Goal: Information Seeking & Learning: Learn about a topic

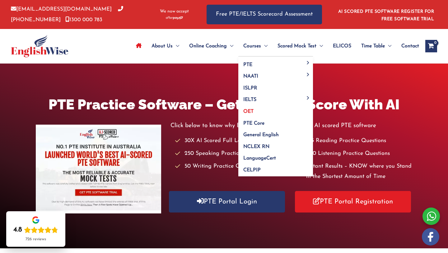
click at [257, 110] on link "OET" at bounding box center [275, 110] width 75 height 12
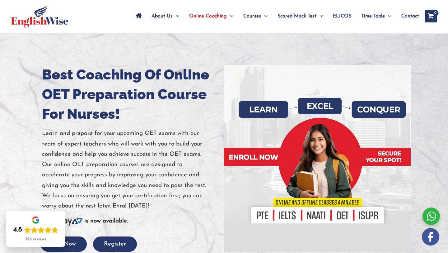
scroll to position [24, 0]
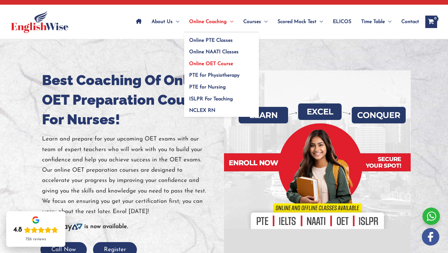
click at [224, 24] on span "Online Coaching" at bounding box center [208, 22] width 38 height 22
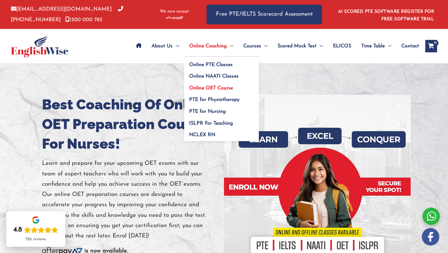
click at [221, 86] on span "Online OET Course" at bounding box center [211, 88] width 44 height 5
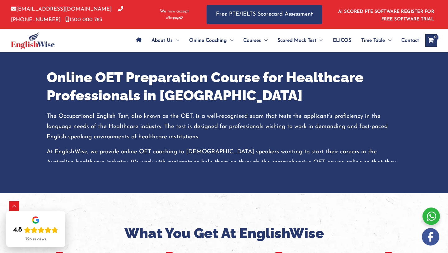
scroll to position [276, 0]
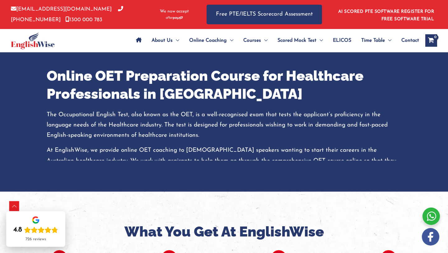
click at [239, 139] on p "The Occupational English Test, also known as the OET, is a well-recognised exam…" at bounding box center [224, 124] width 355 height 31
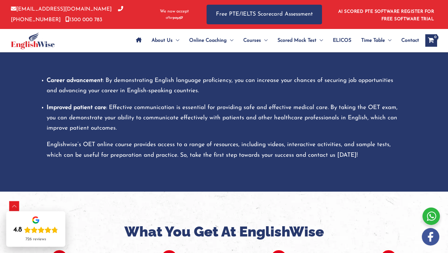
drag, startPoint x: 228, startPoint y: 157, endPoint x: 264, endPoint y: 166, distance: 36.7
click at [267, 171] on div "Online OET Preparation Course for Healthcare Professionals in Australia The Occ…" at bounding box center [223, 114] width 373 height 156
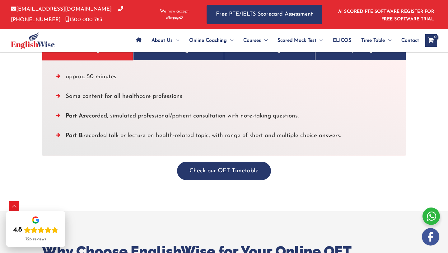
scroll to position [2110, 0]
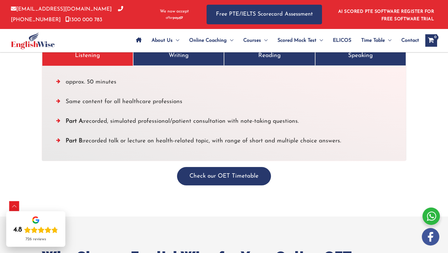
click at [251, 175] on div "Check our OET Timetable" at bounding box center [223, 188] width 373 height 56
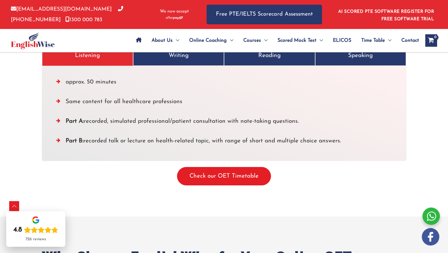
click at [251, 167] on button "Check our OET Timetable" at bounding box center [224, 176] width 94 height 18
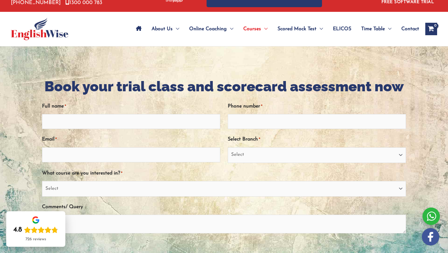
scroll to position [19, 0]
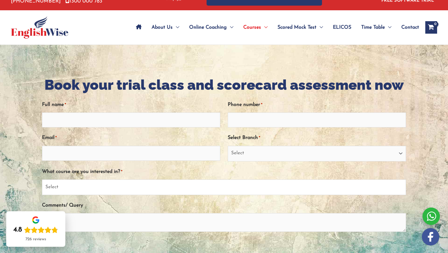
click at [292, 186] on select "Select PTE NAATI IELTS OET General English" at bounding box center [224, 187] width 364 height 16
select select "OET"
click at [42, 179] on select "Select PTE NAATI IELTS OET General English" at bounding box center [224, 187] width 364 height 16
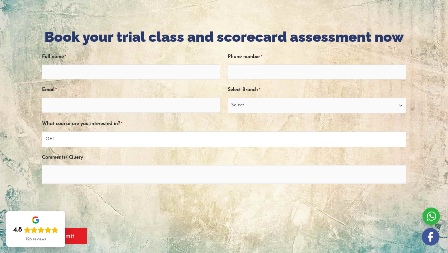
scroll to position [78, 0]
